Goal: Information Seeking & Learning: Learn about a topic

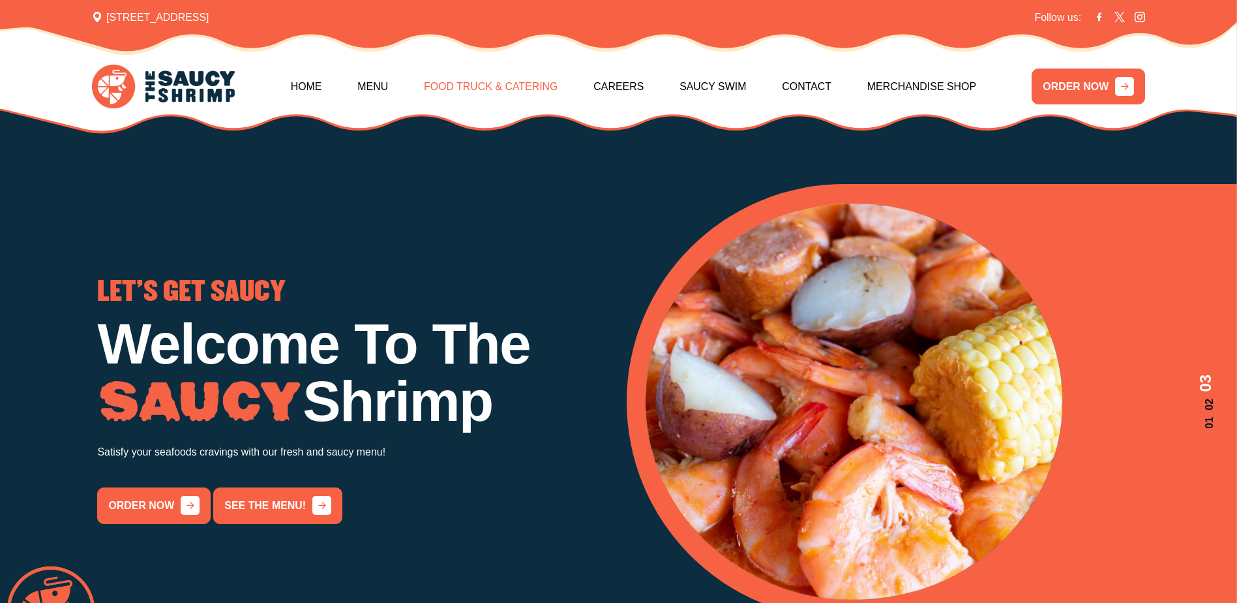
click at [489, 80] on link "Food Truck & Catering" at bounding box center [491, 87] width 134 height 56
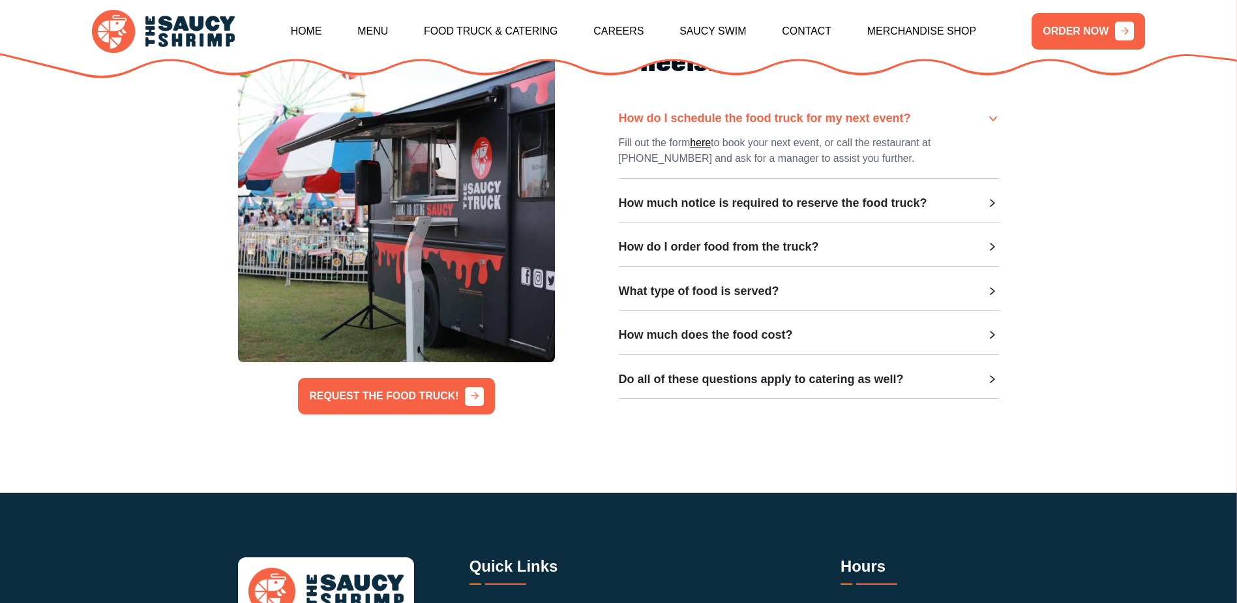
scroll to position [457, 0]
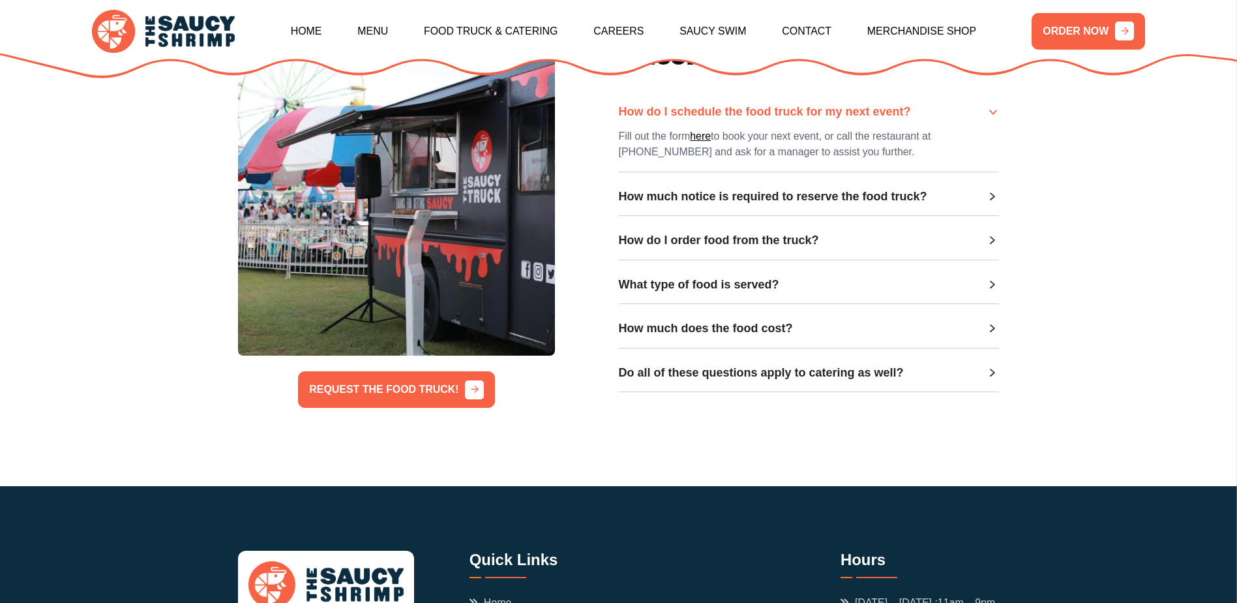
click at [993, 197] on icon at bounding box center [992, 196] width 13 height 13
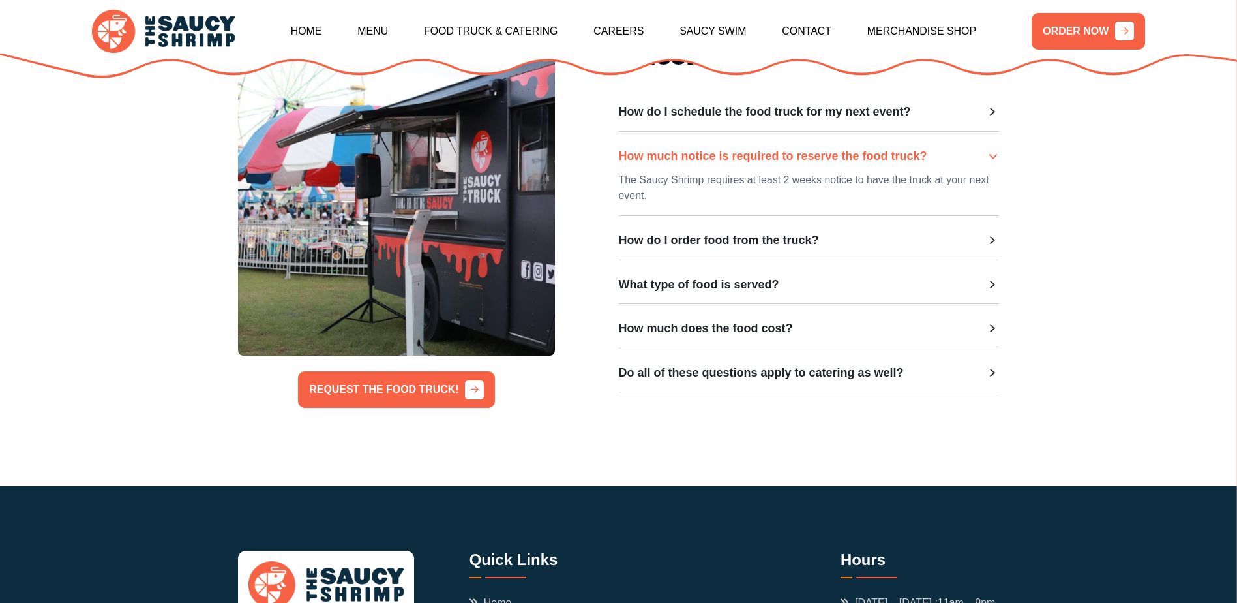
scroll to position [717, 0]
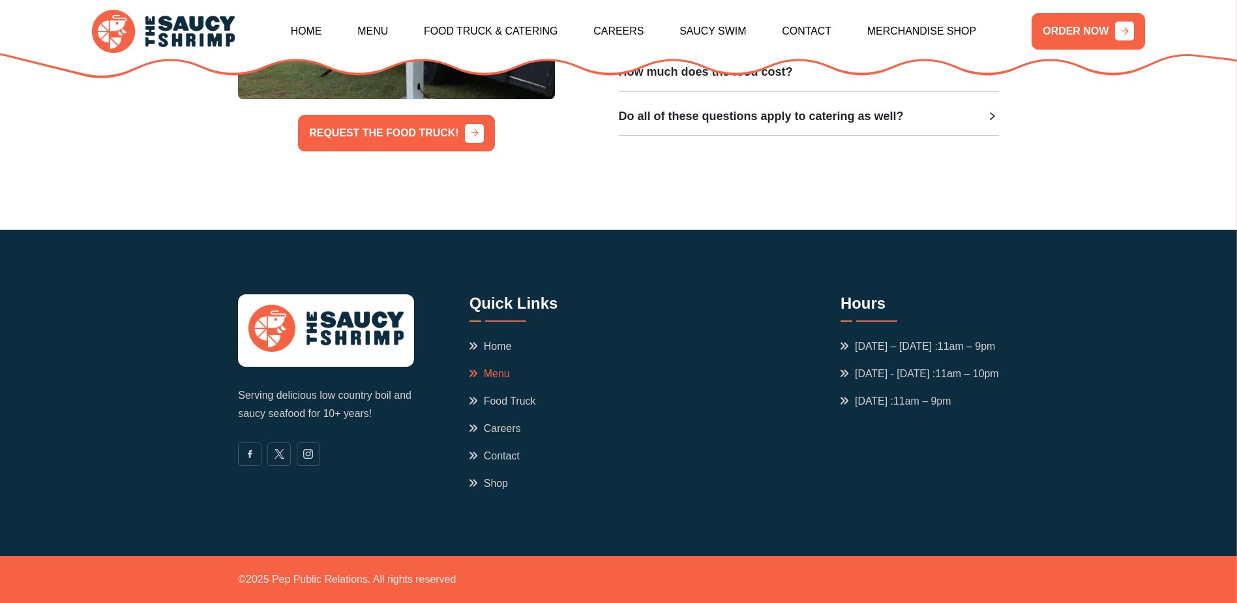
click at [488, 368] on link "Menu" at bounding box center [490, 374] width 40 height 16
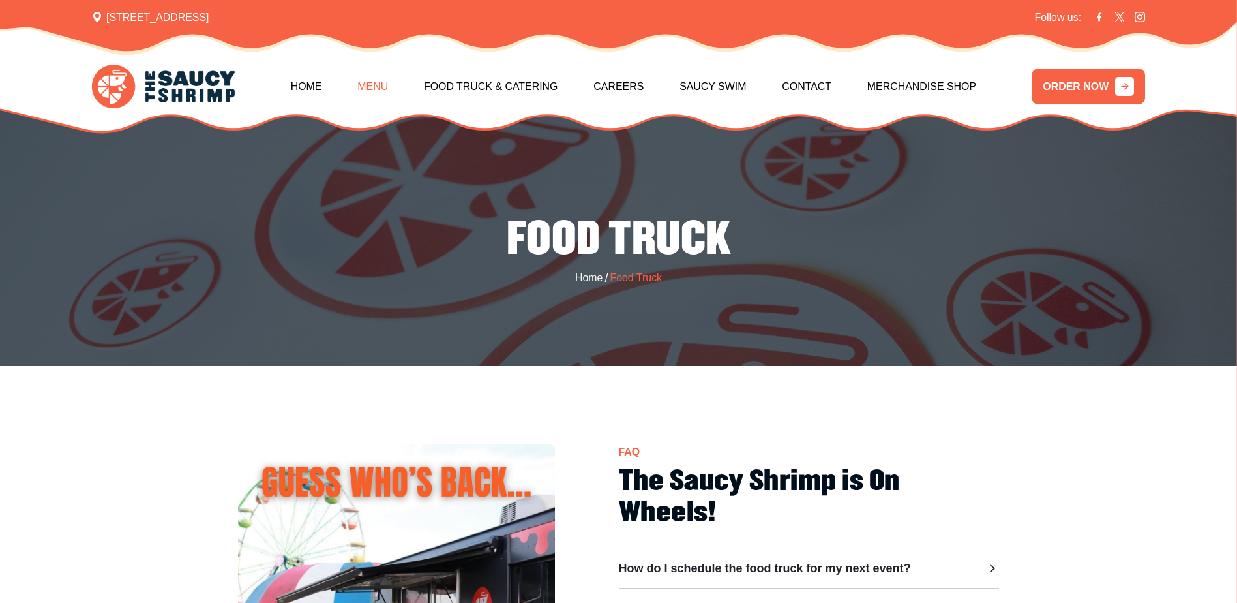
click at [385, 84] on link "Menu" at bounding box center [372, 87] width 31 height 56
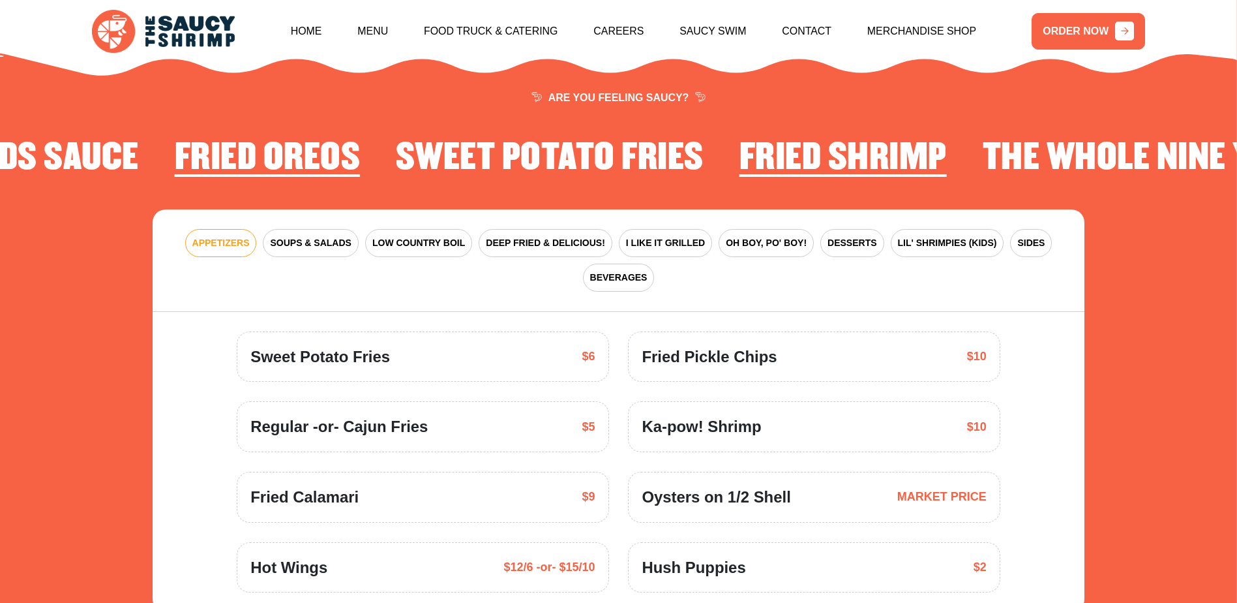
scroll to position [1981, 0]
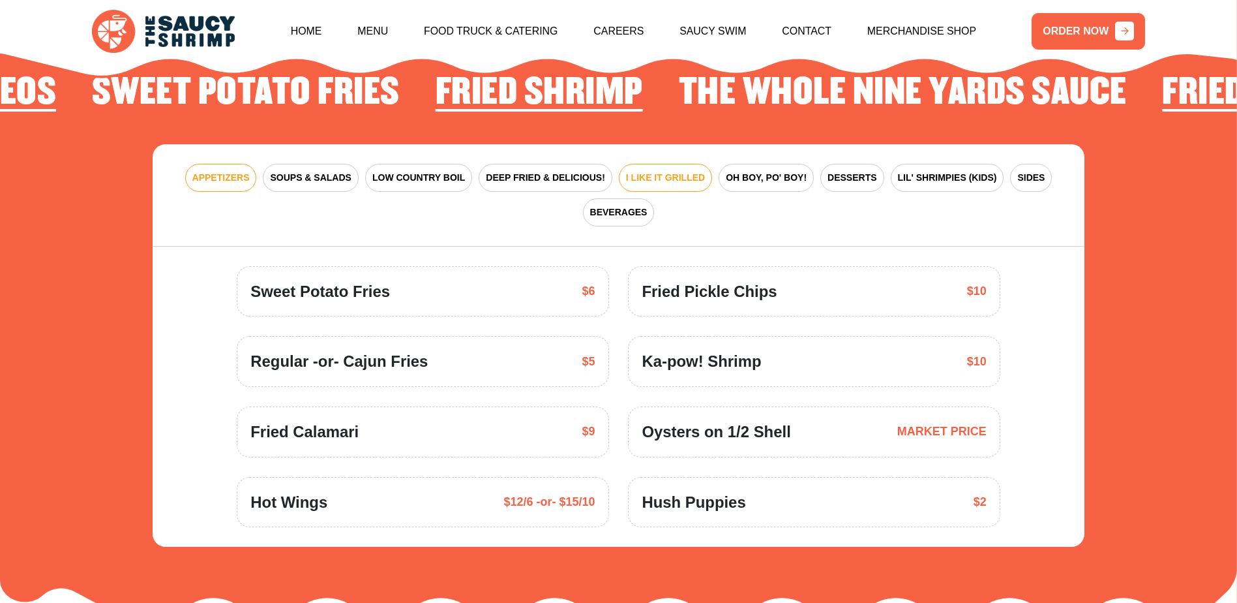
click at [629, 171] on span "I LIKE IT GRILLED" at bounding box center [665, 178] width 79 height 14
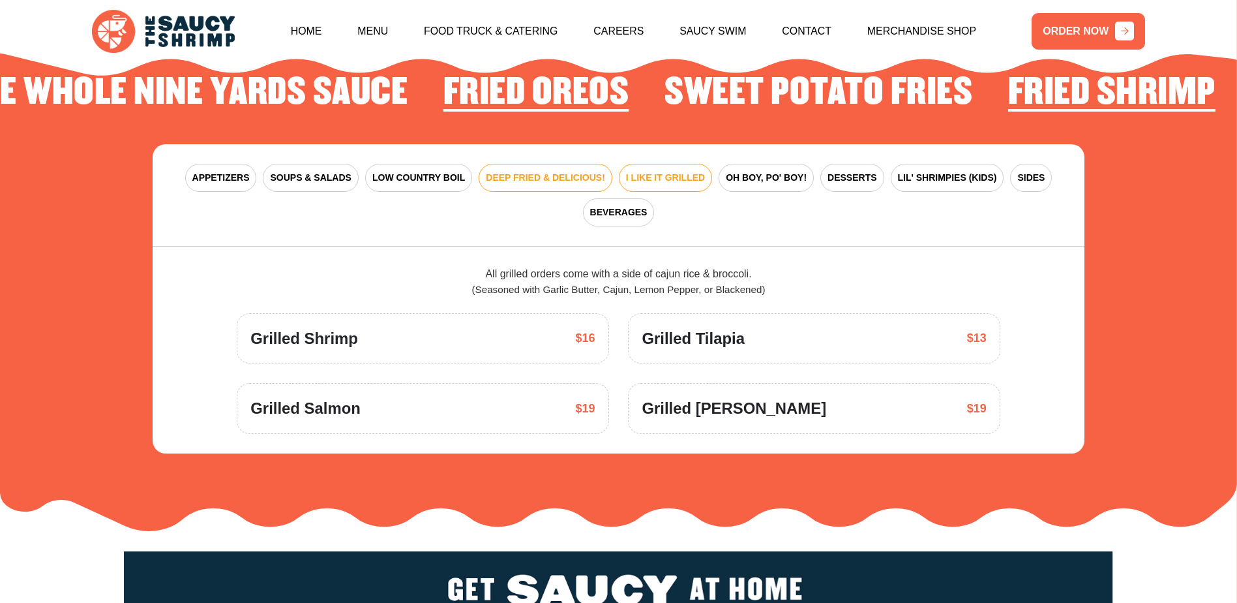
click at [514, 164] on button "DEEP FRIED & DELICIOUS!" at bounding box center [546, 178] width 134 height 28
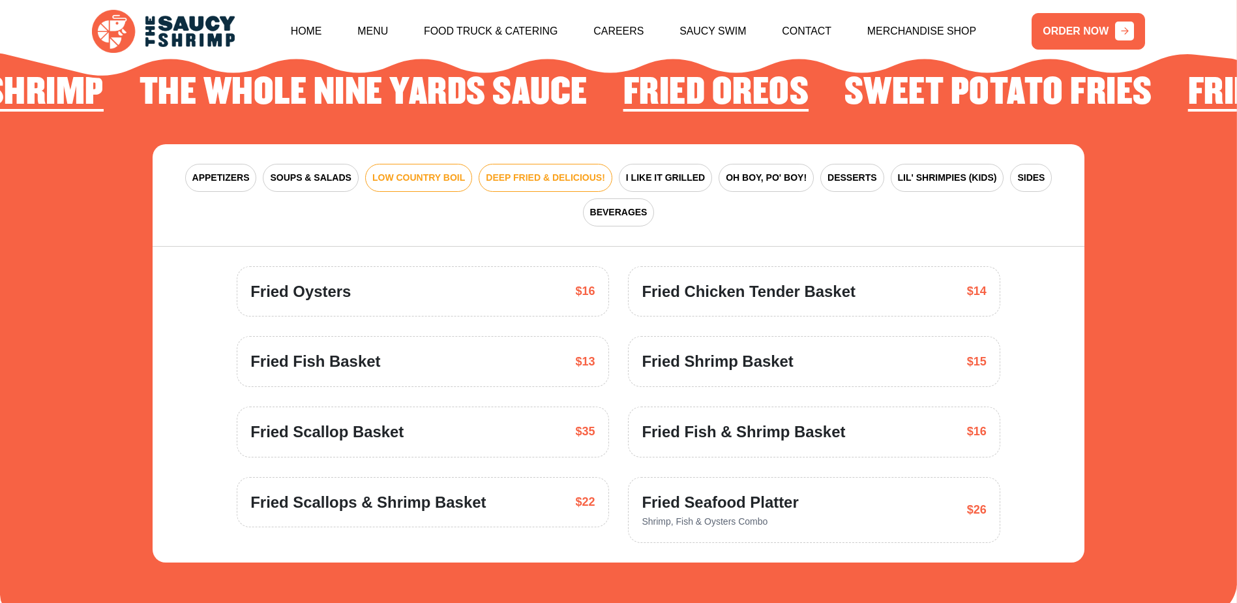
click at [382, 171] on span "LOW COUNTRY BOIL" at bounding box center [418, 178] width 93 height 14
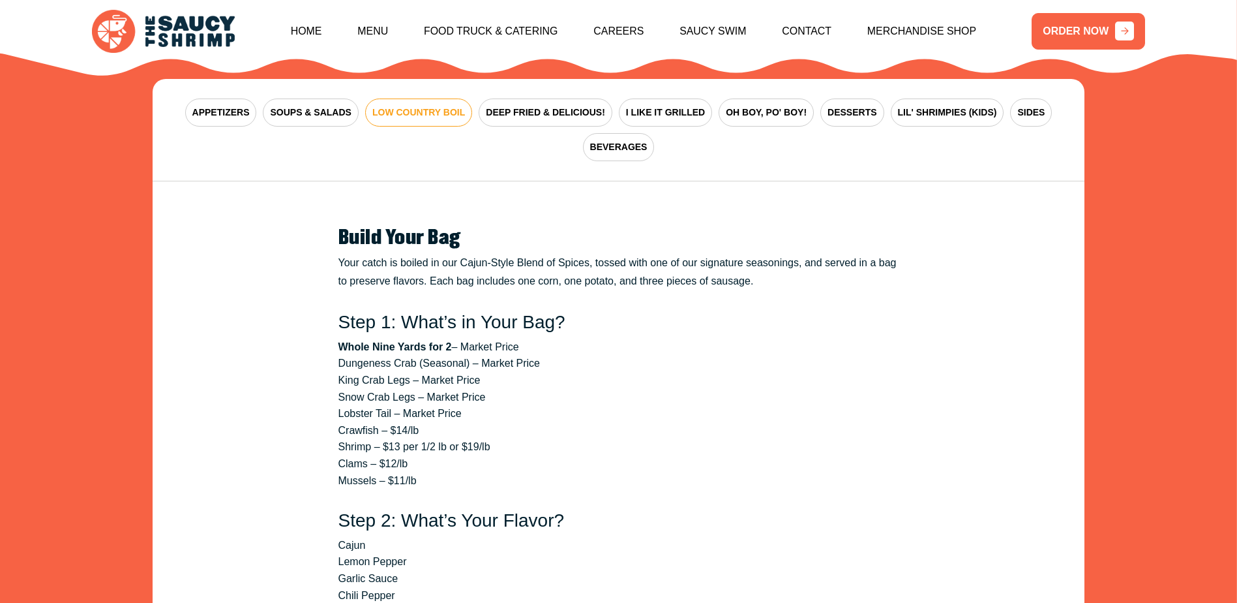
scroll to position [1785, 0]
